Goal: Task Accomplishment & Management: Complete application form

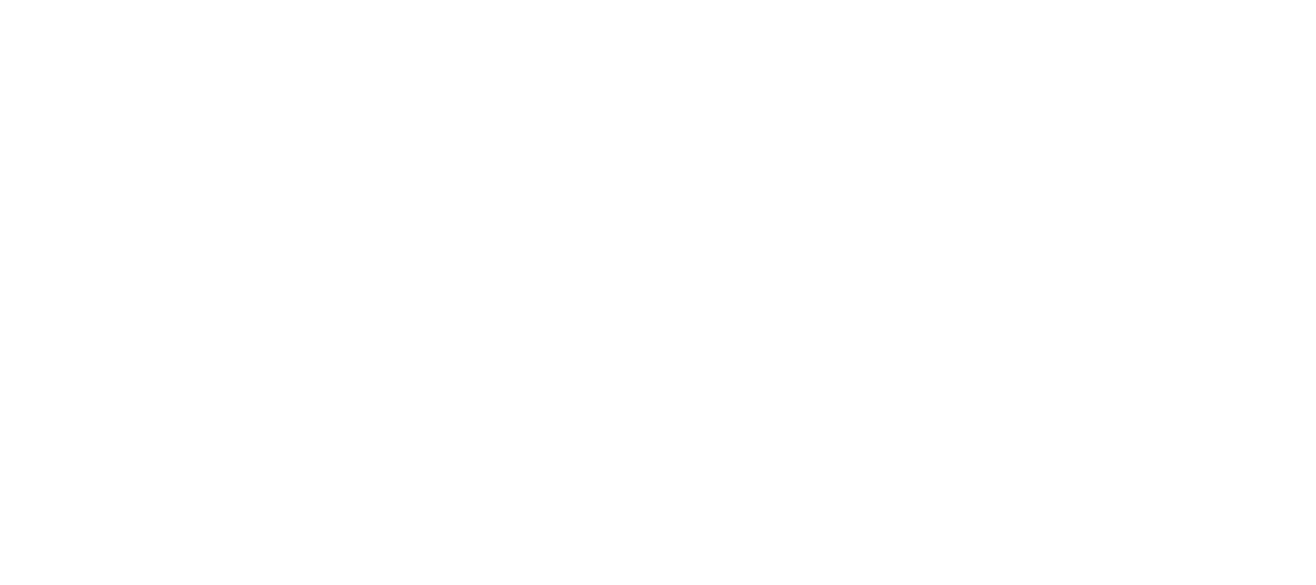
click at [762, 375] on label "Phone Number" at bounding box center [830, 385] width 331 height 20
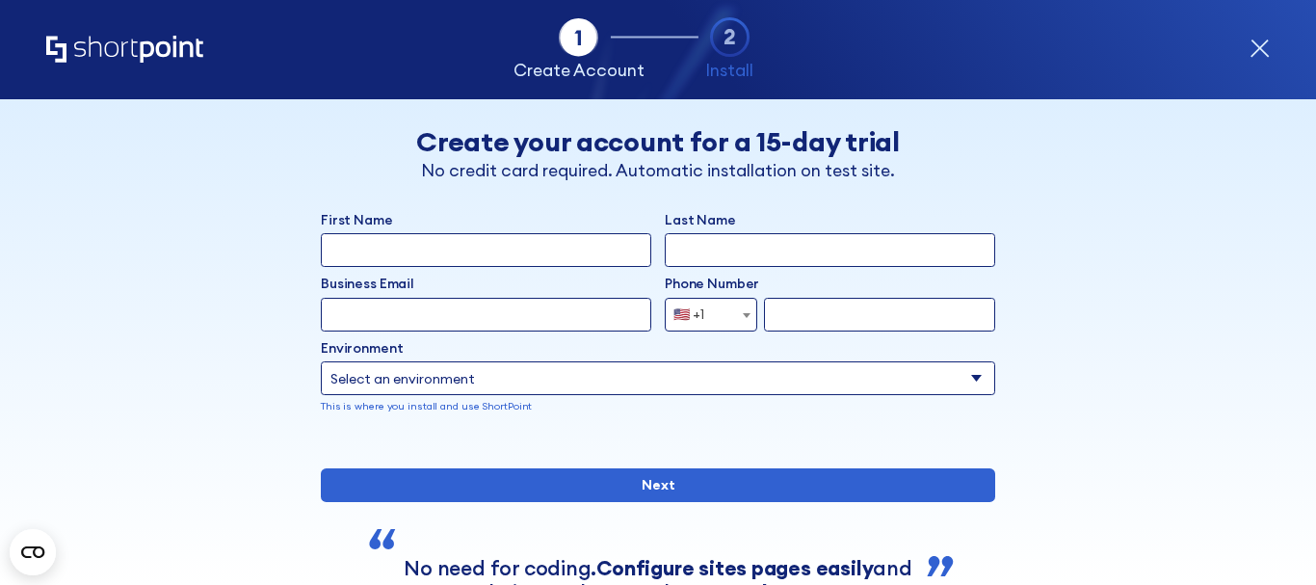
click at [486, 259] on input "First Name" at bounding box center [486, 250] width 331 height 34
type input "[PERSON_NAME]"
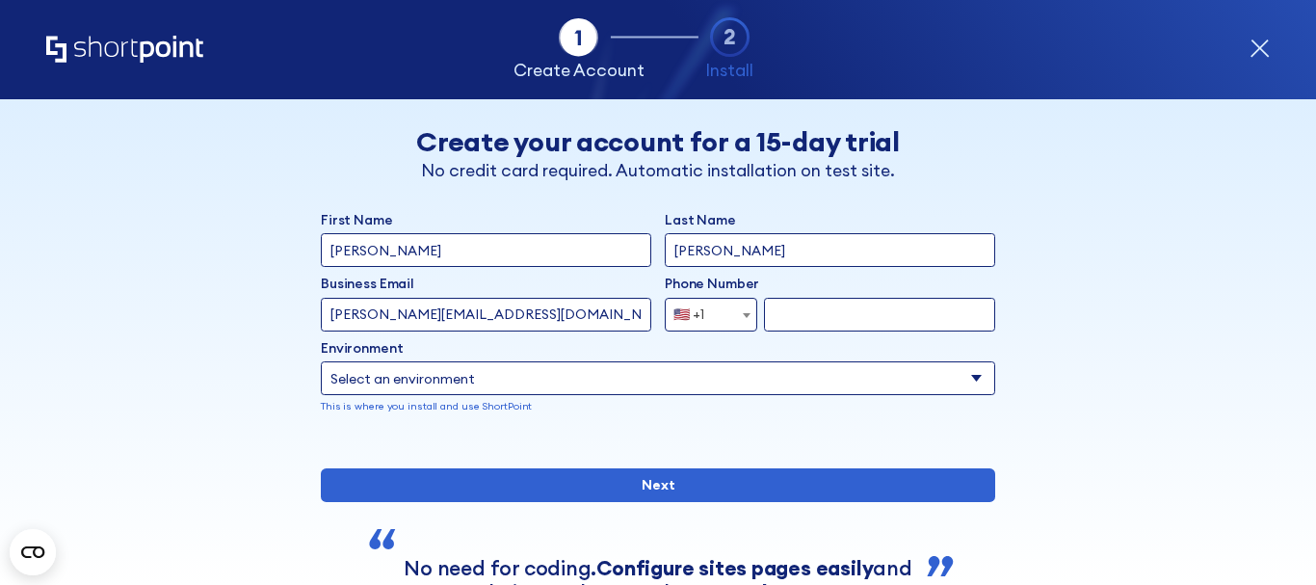
type input "[PERSON_NAME][EMAIL_ADDRESS][DOMAIN_NAME]"
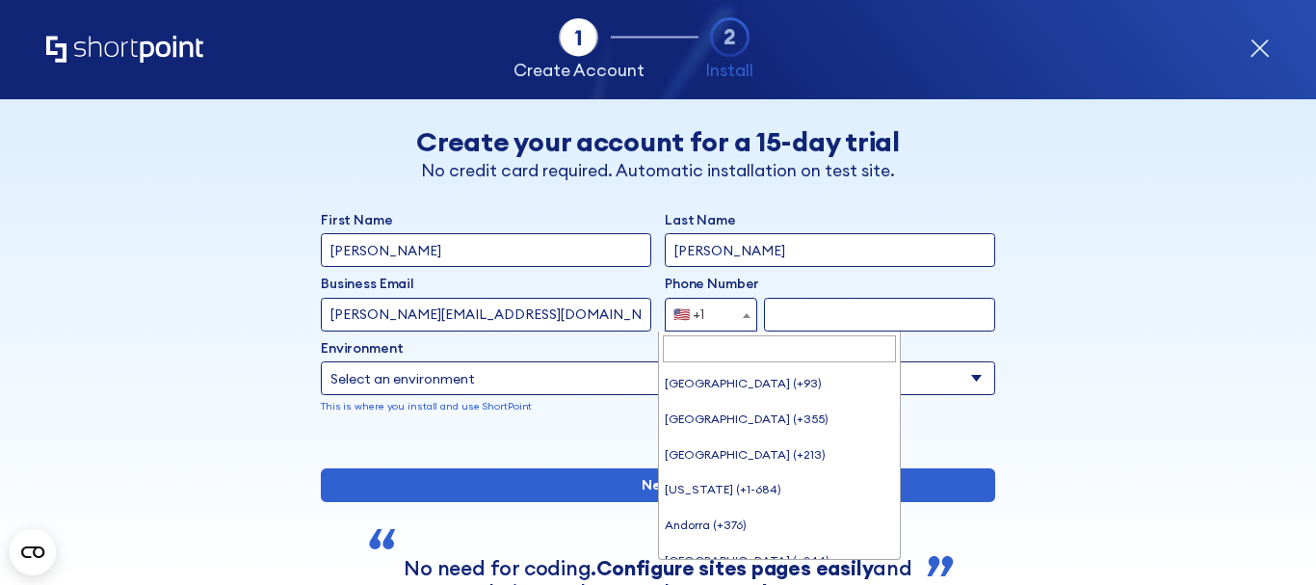
click at [737, 313] on span "form" at bounding box center [746, 316] width 19 height 34
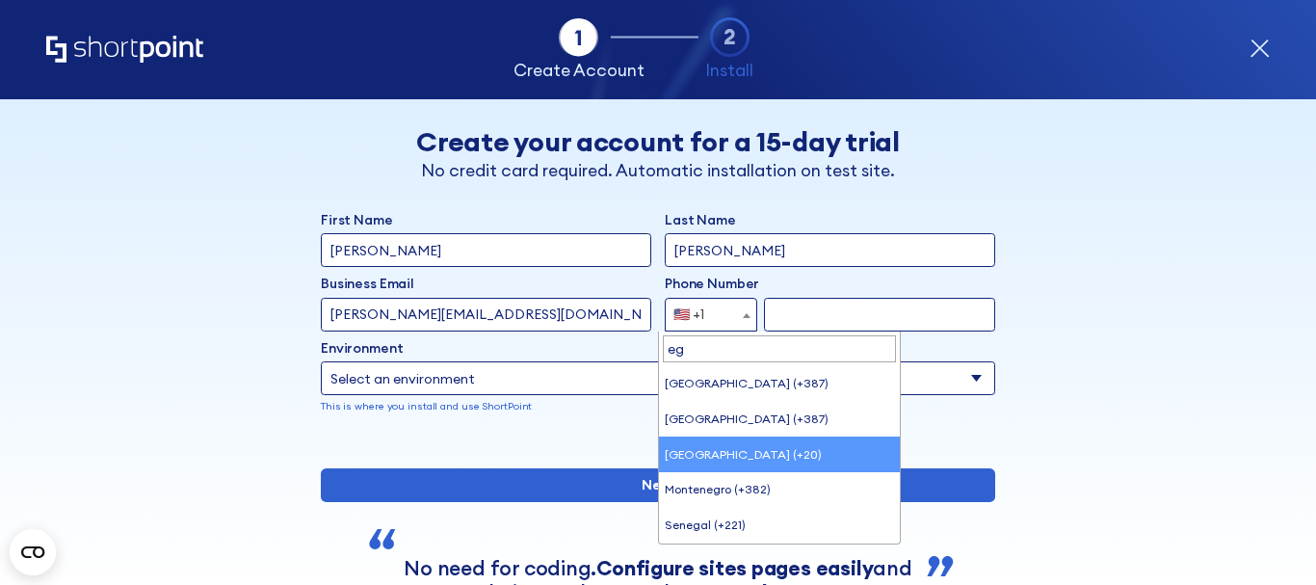
type input "eg"
select select "+20"
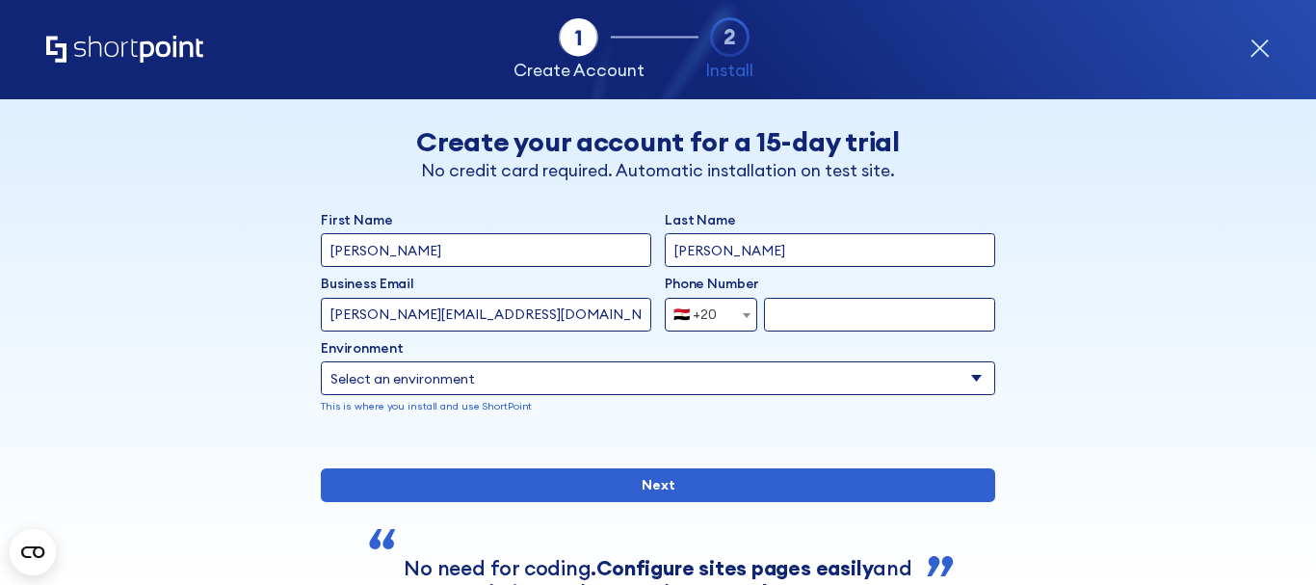
click at [803, 315] on input "form" at bounding box center [879, 315] width 231 height 34
type input "01097171457"
click at [566, 354] on label "Environment" at bounding box center [658, 348] width 674 height 20
click at [566, 361] on select "Select an environment Microsoft 365 SharePoint Online SharePoint 2019 (On-Premi…" at bounding box center [658, 378] width 674 height 34
click at [568, 371] on select "Select an environment Microsoft 365 SharePoint Online SharePoint 2019 (On-Premi…" at bounding box center [658, 378] width 674 height 34
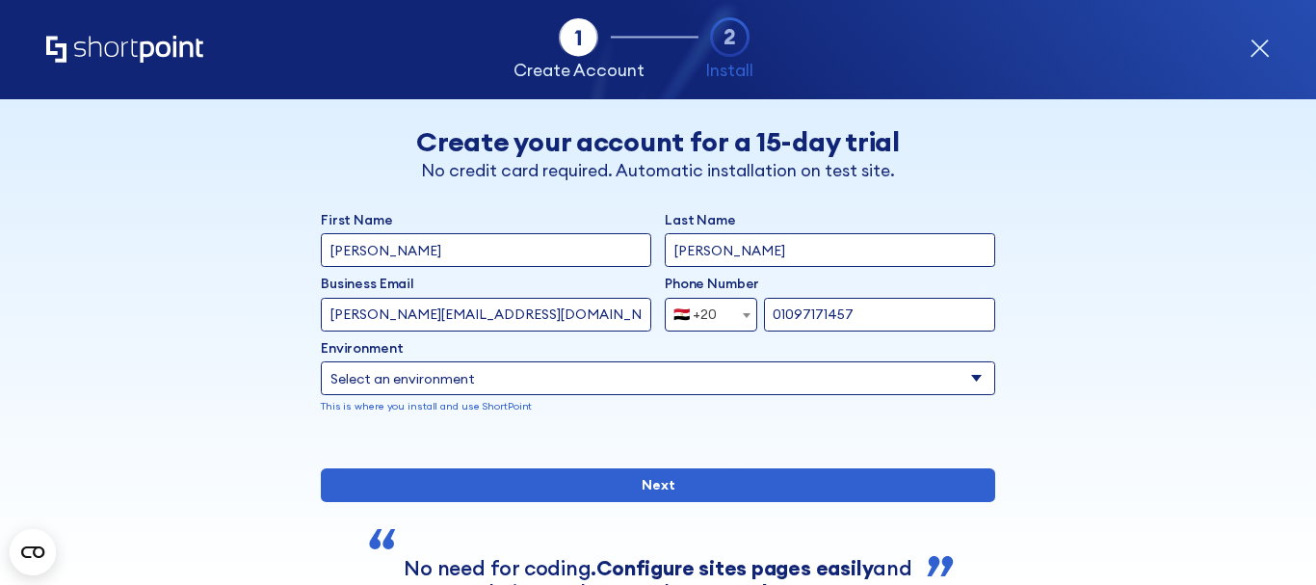
select select "Microsoft 365"
click at [321, 361] on select "Select an environment Microsoft 365 SharePoint Online SharePoint 2019 (On-Premi…" at bounding box center [658, 378] width 674 height 34
click at [436, 365] on select "Select an environment Microsoft 365 SharePoint Online SharePoint 2019 (On-Premi…" at bounding box center [658, 378] width 674 height 34
click at [1023, 336] on div "Back Back Create your account for a 15-day trial No credit card required. Autom…" at bounding box center [659, 388] width 1032 height 578
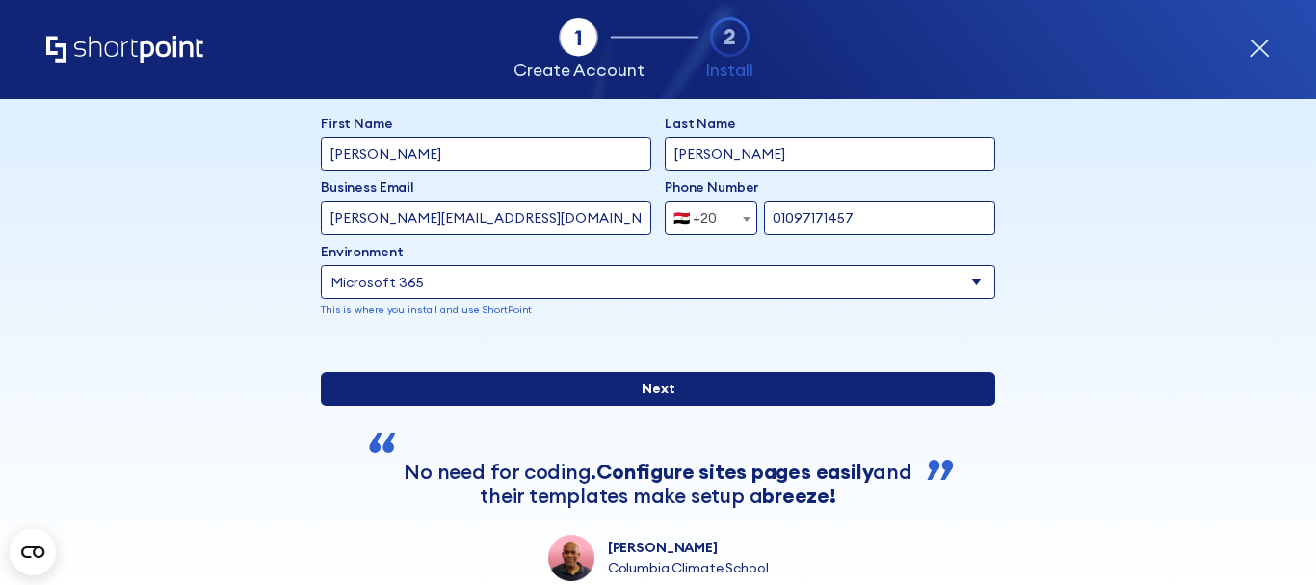
click at [652, 406] on input "Next" at bounding box center [658, 389] width 674 height 34
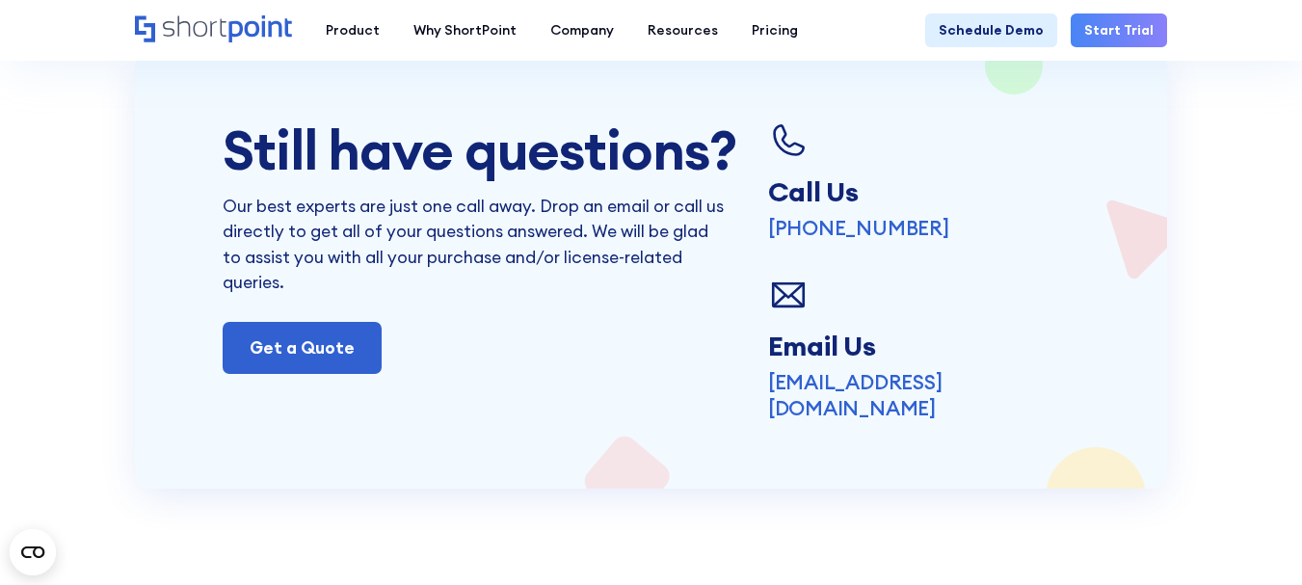
scroll to position [3854, 0]
